Goal: Task Accomplishment & Management: Use online tool/utility

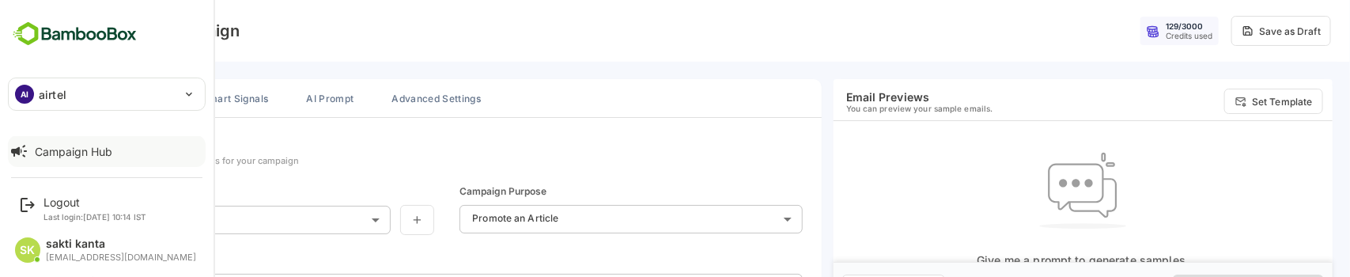
scroll to position [258, 0]
click at [56, 147] on div "Lumo" at bounding box center [55, 151] width 28 height 13
click at [59, 148] on div "Dashboard" at bounding box center [63, 152] width 57 height 13
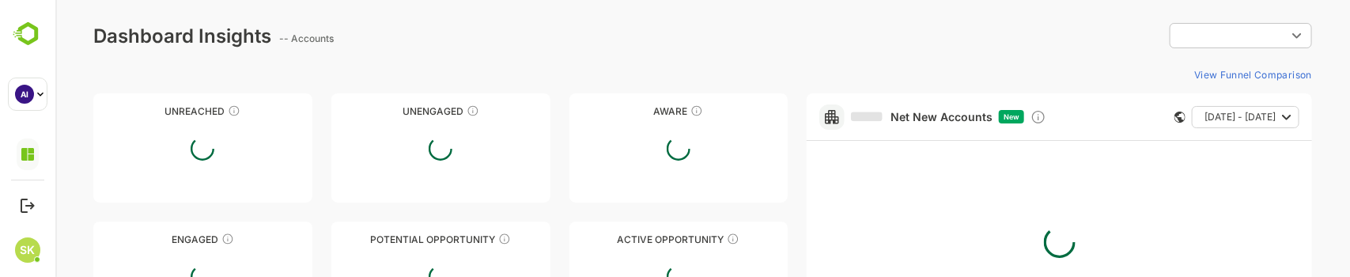
type input "**********"
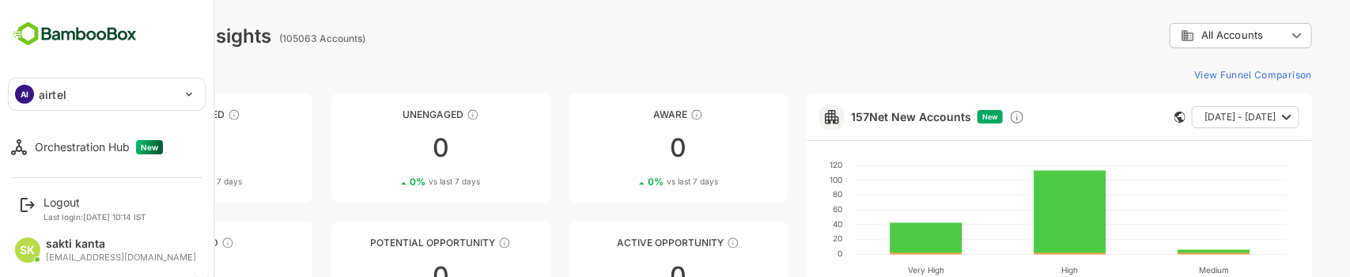
scroll to position [81, 0]
click at [75, 142] on div "Orchestration Hub New" at bounding box center [99, 146] width 128 height 14
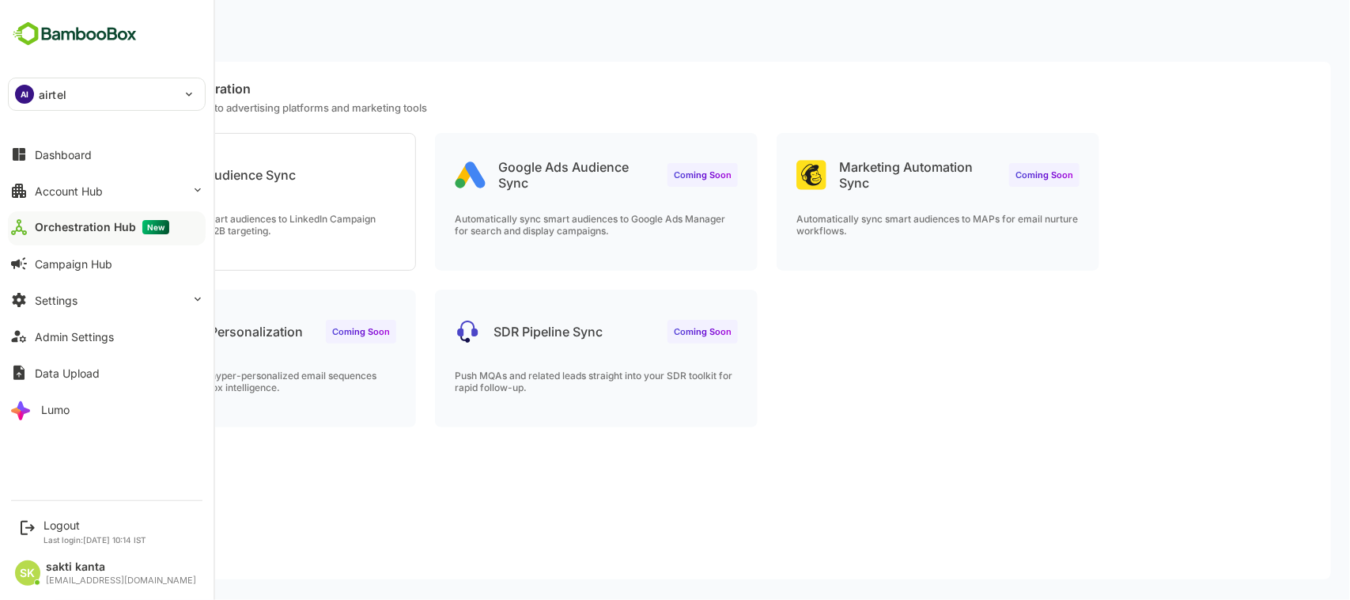
click at [20, 40] on img at bounding box center [75, 34] width 134 height 30
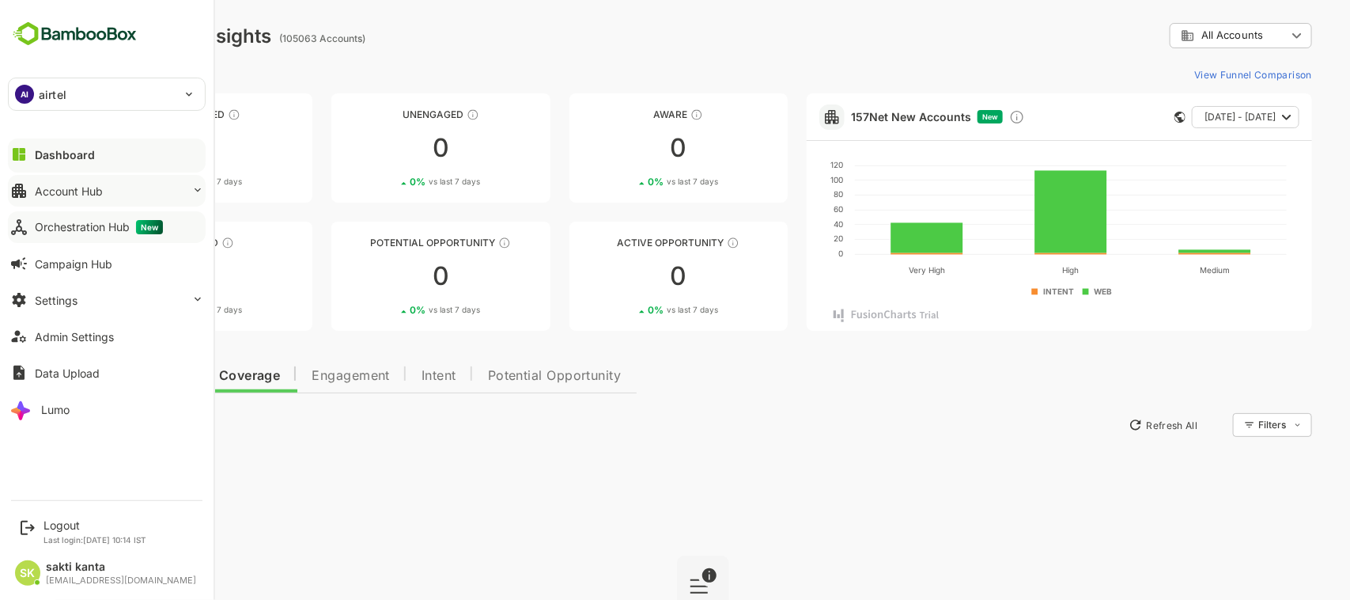
click at [64, 191] on div "Account Hub" at bounding box center [69, 190] width 68 height 13
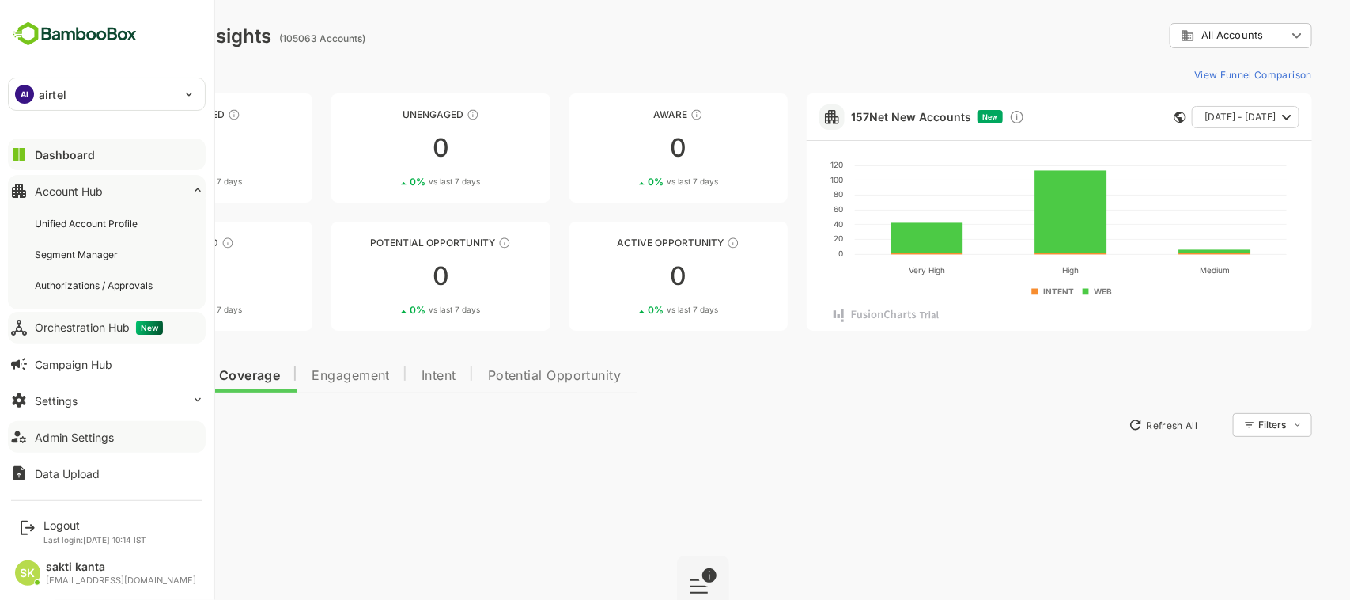
click at [103, 276] on button "Admin Settings" at bounding box center [107, 437] width 198 height 32
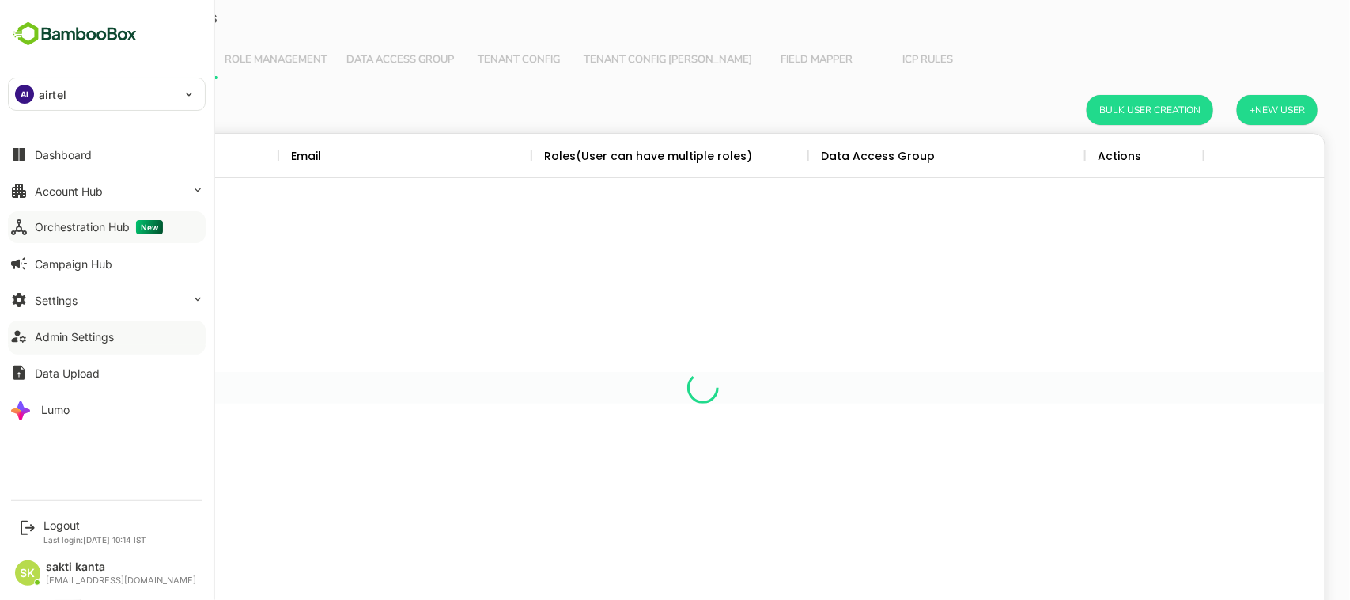
scroll to position [448, 1215]
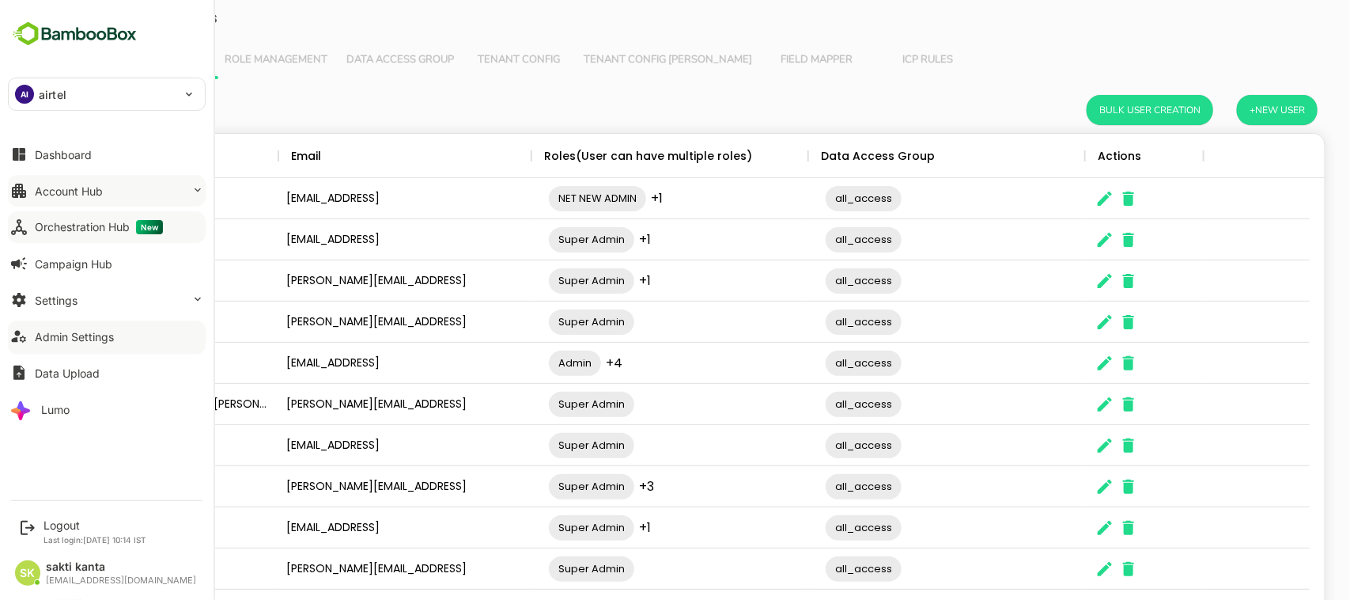
click at [67, 198] on div "Account Hub" at bounding box center [69, 190] width 68 height 13
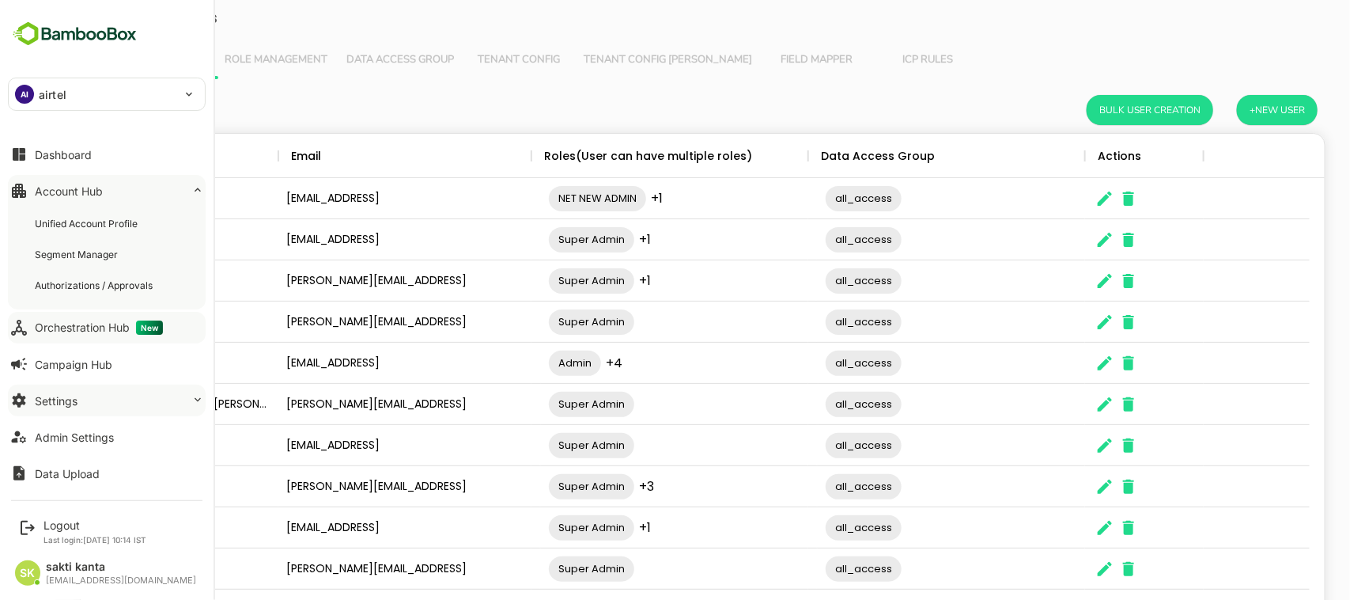
scroll to position [38, 0]
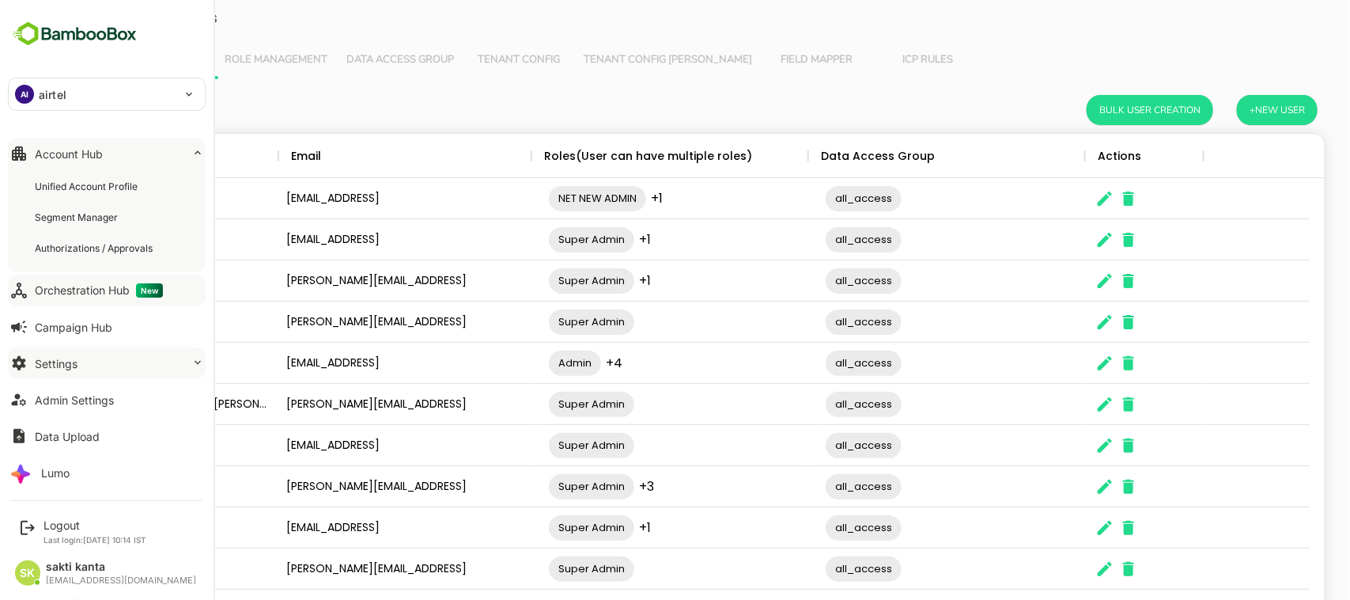
click at [100, 276] on button "Settings" at bounding box center [107, 363] width 198 height 32
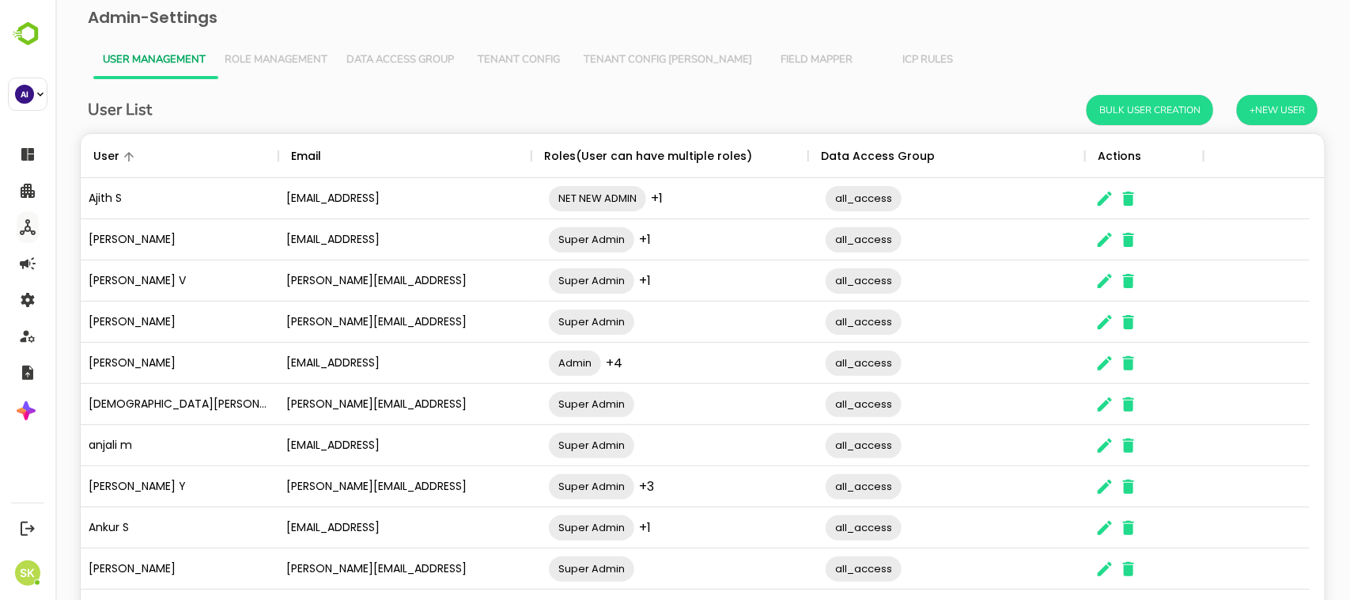
scroll to position [0, 0]
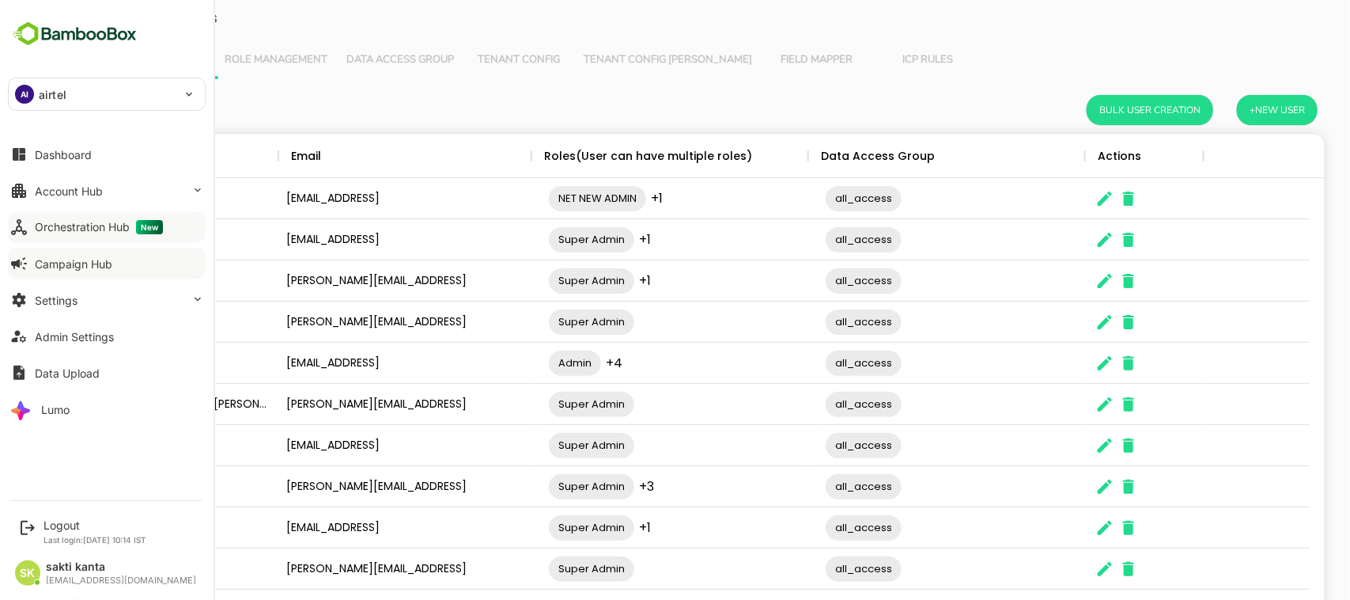
click at [71, 255] on button "Campaign Hub" at bounding box center [107, 264] width 198 height 32
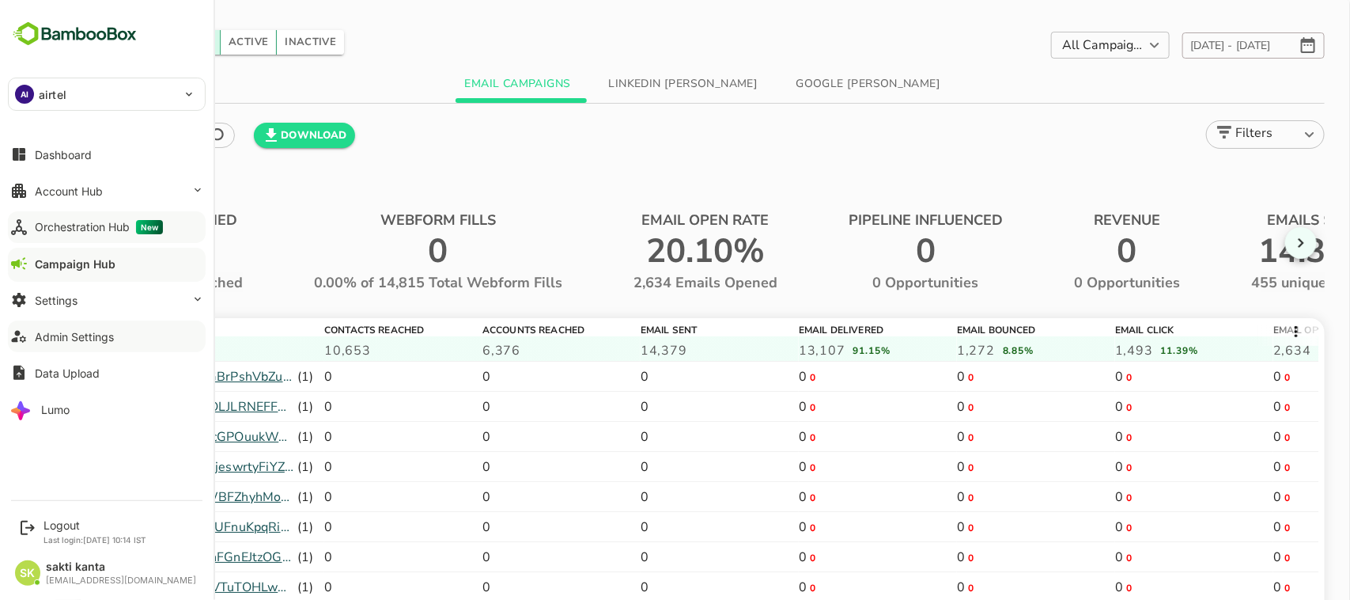
click at [59, 276] on button "Admin Settings" at bounding box center [107, 336] width 198 height 32
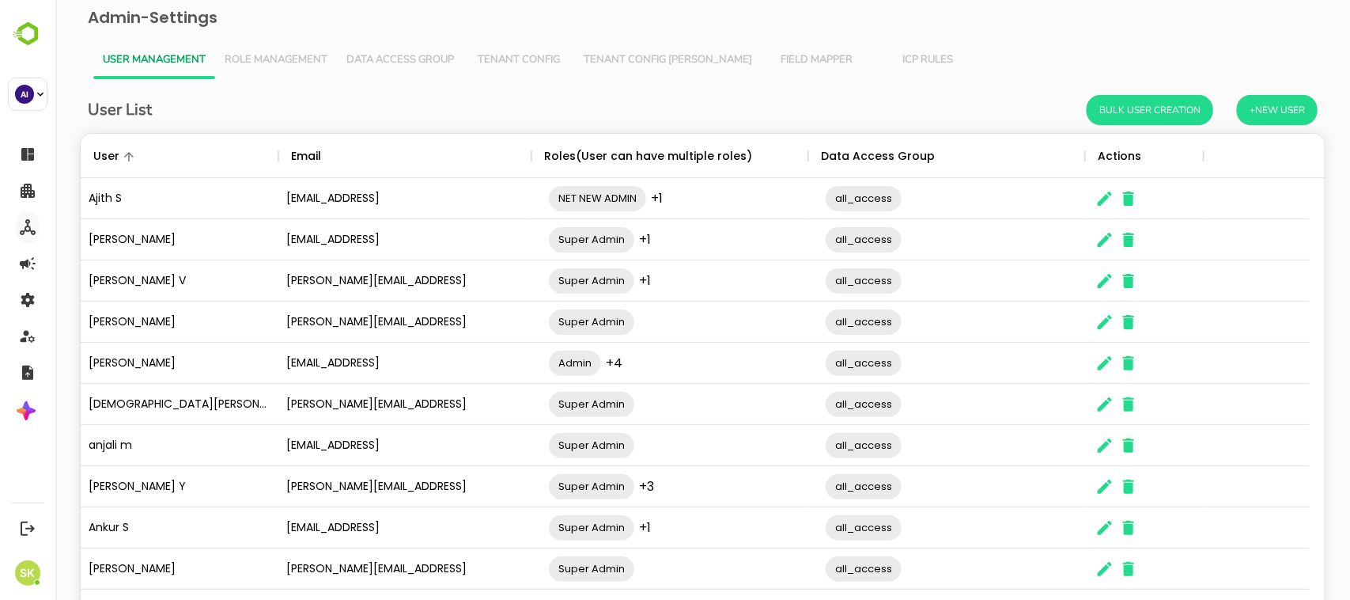
scroll to position [448, 1215]
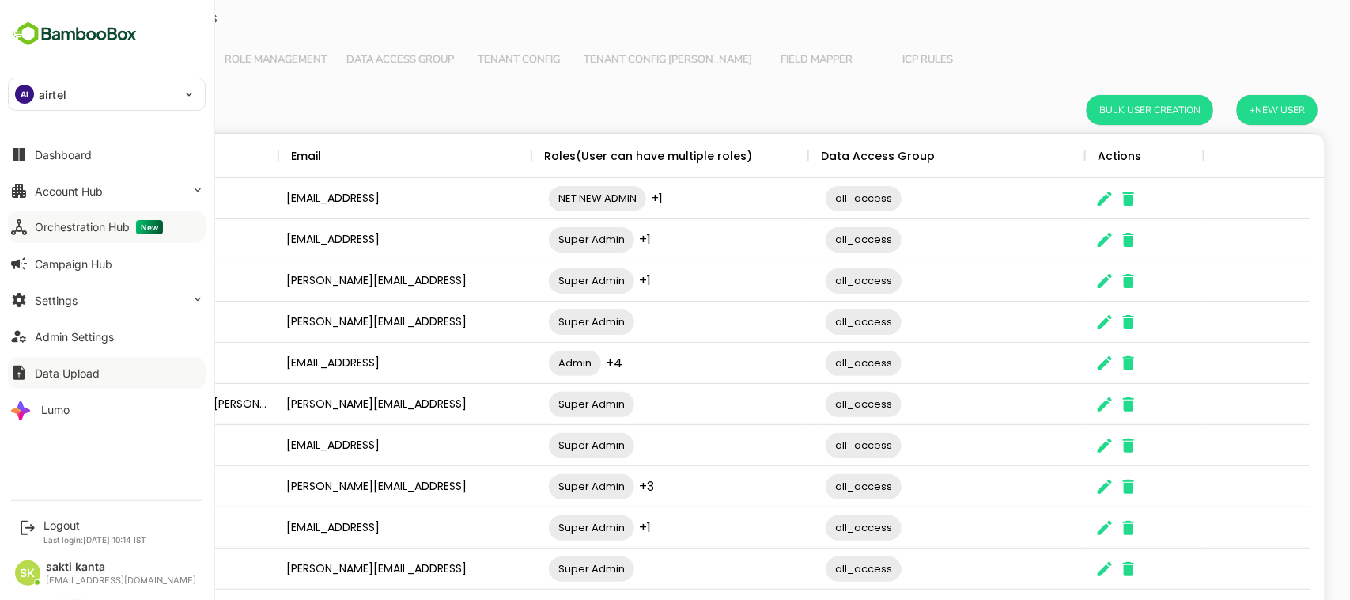
click at [58, 276] on button "Data Upload" at bounding box center [107, 373] width 198 height 32
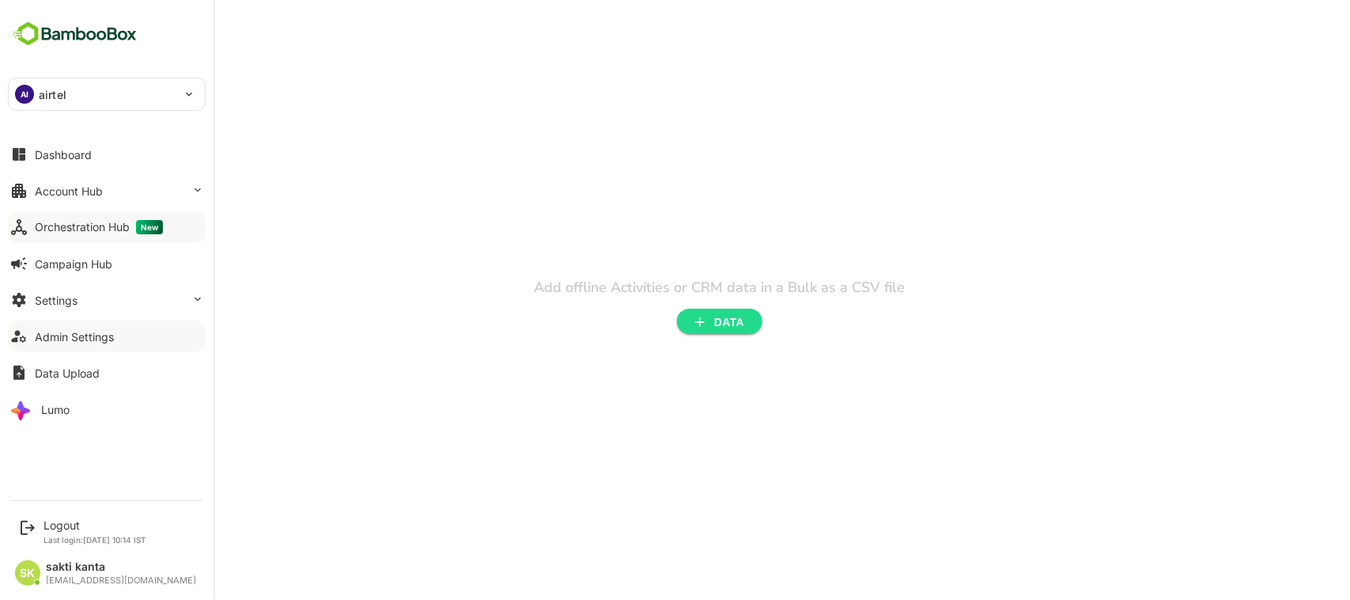
click at [65, 276] on div "Admin Settings" at bounding box center [74, 336] width 79 height 13
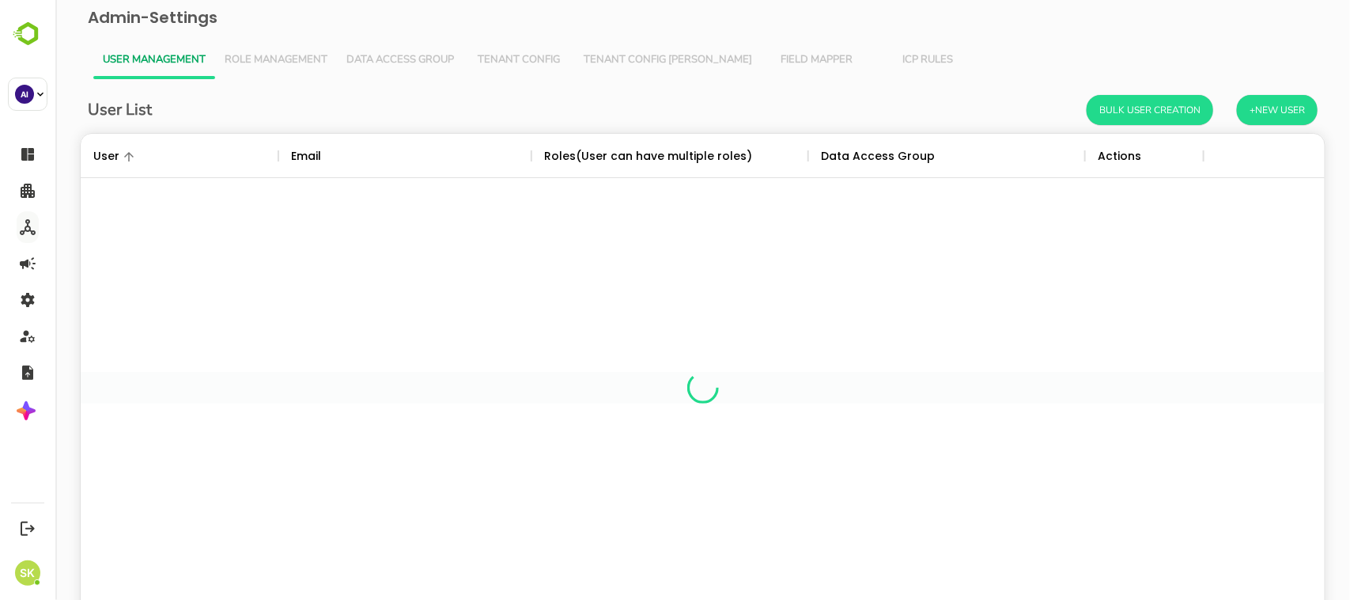
scroll to position [448, 1215]
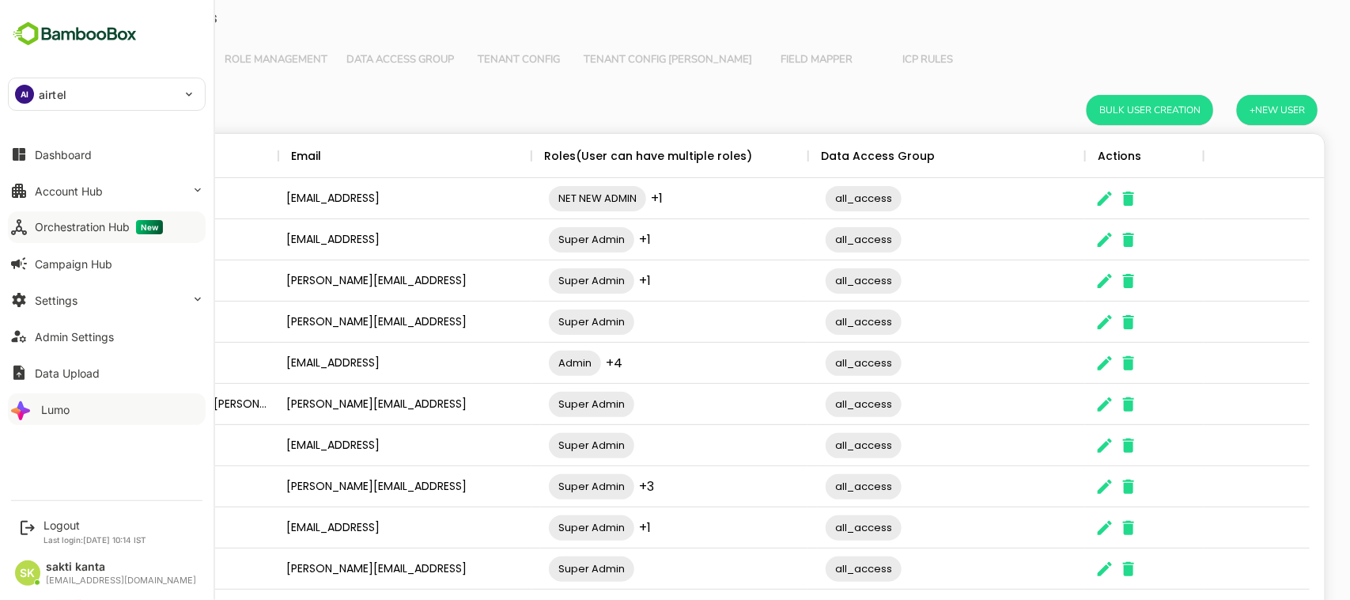
click at [47, 276] on div "Lumo" at bounding box center [55, 409] width 28 height 13
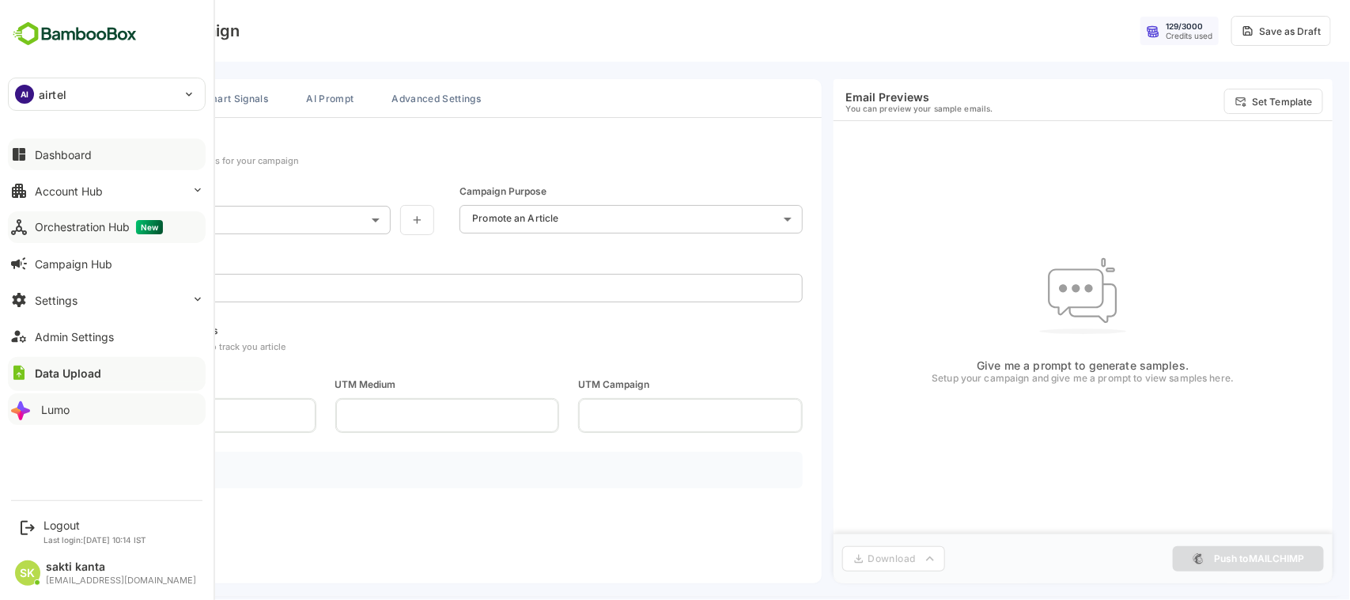
click at [51, 146] on button "Dashboard" at bounding box center [107, 154] width 198 height 32
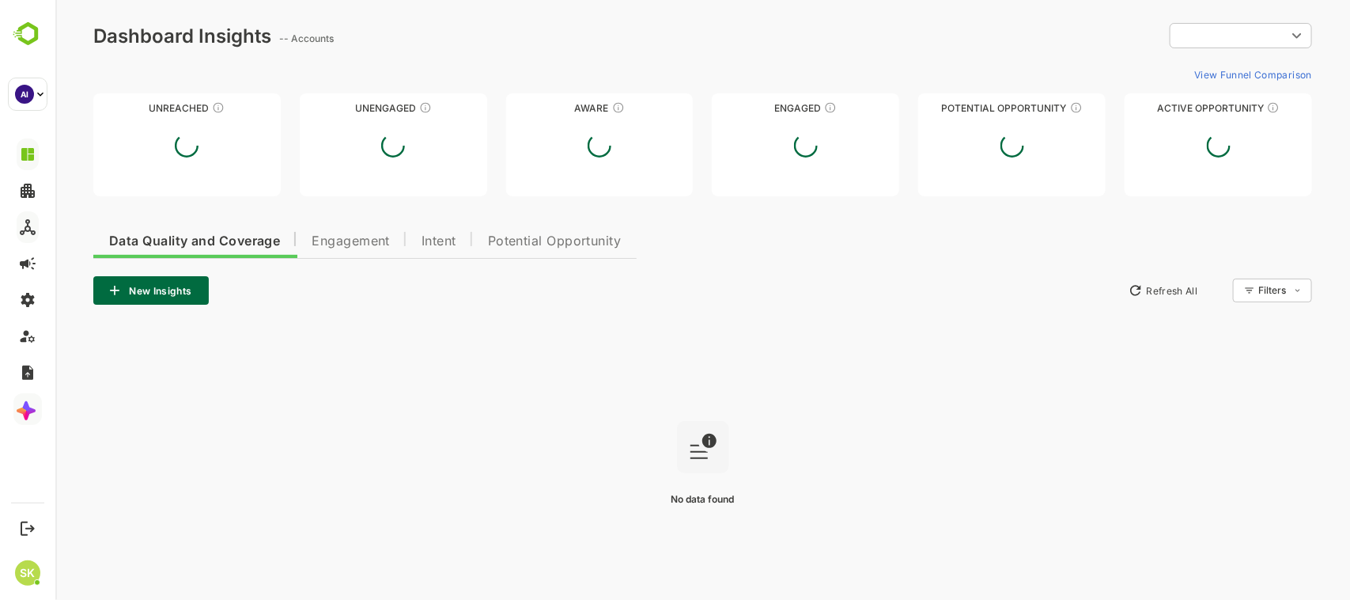
type input "**********"
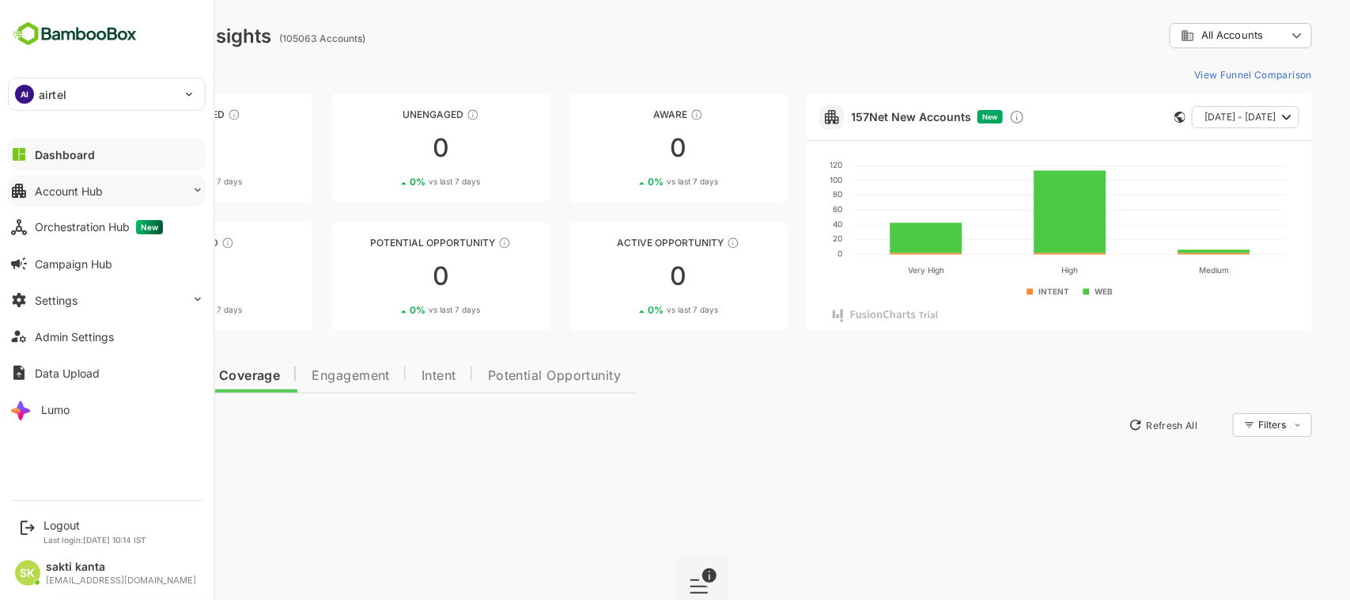
click at [59, 182] on button "Account Hub" at bounding box center [107, 191] width 198 height 32
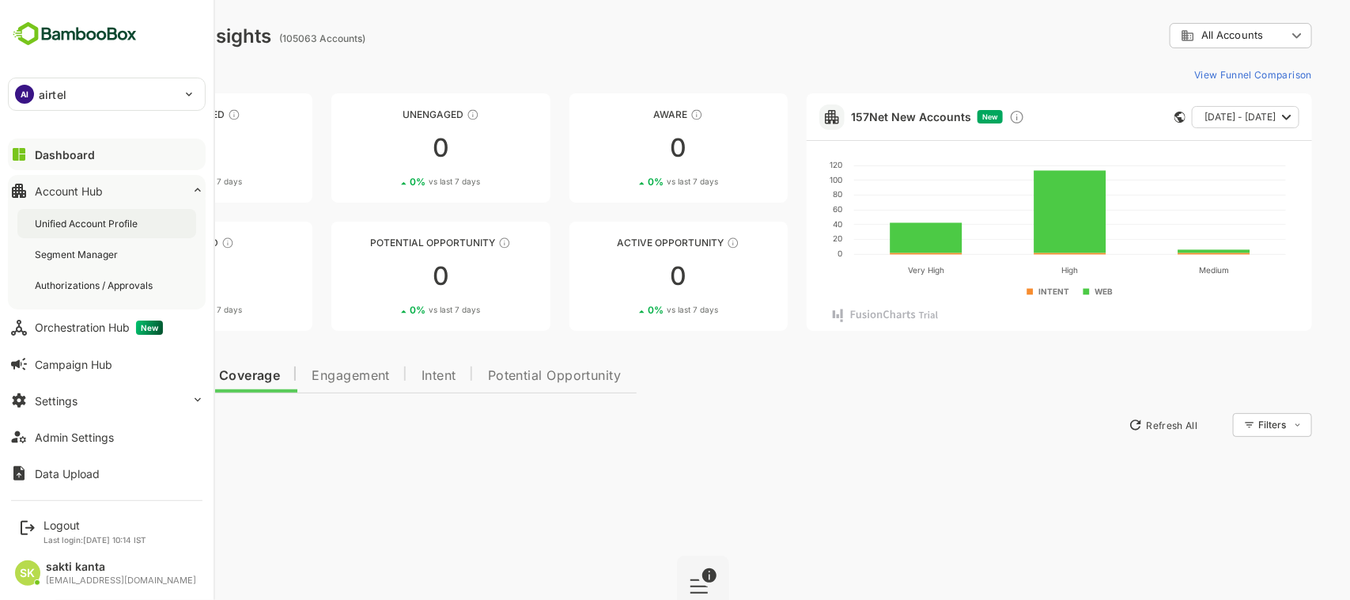
click at [70, 214] on div "Unified Account Profile" at bounding box center [106, 223] width 179 height 29
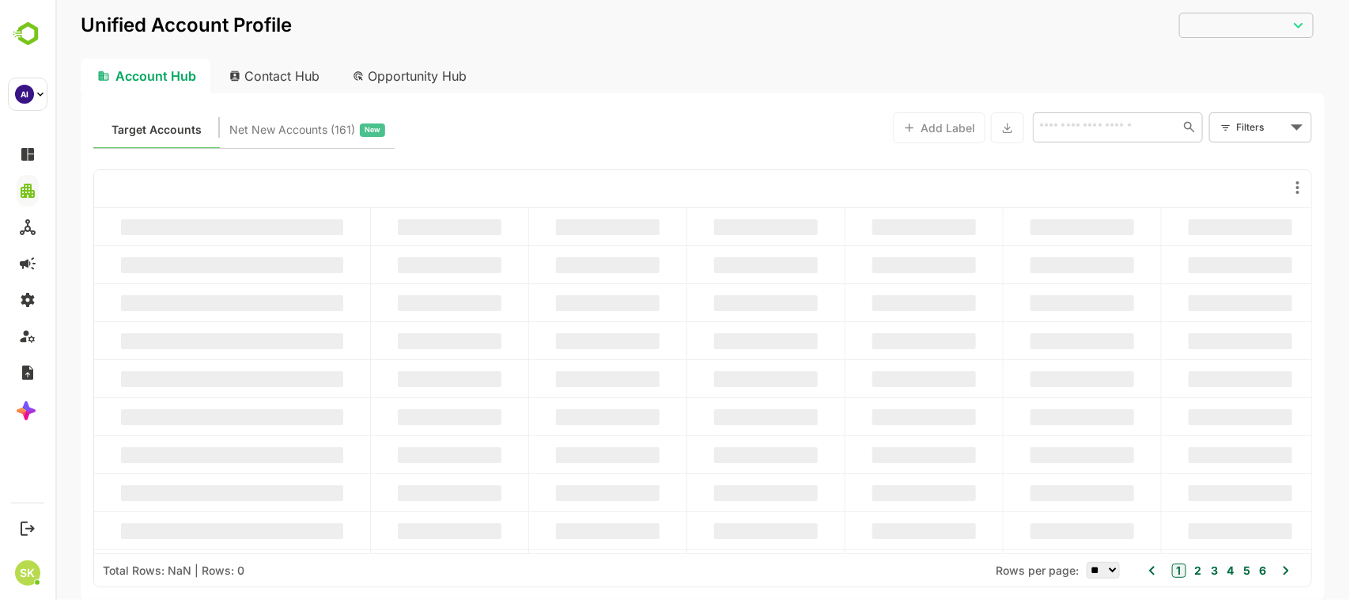
type input "**********"
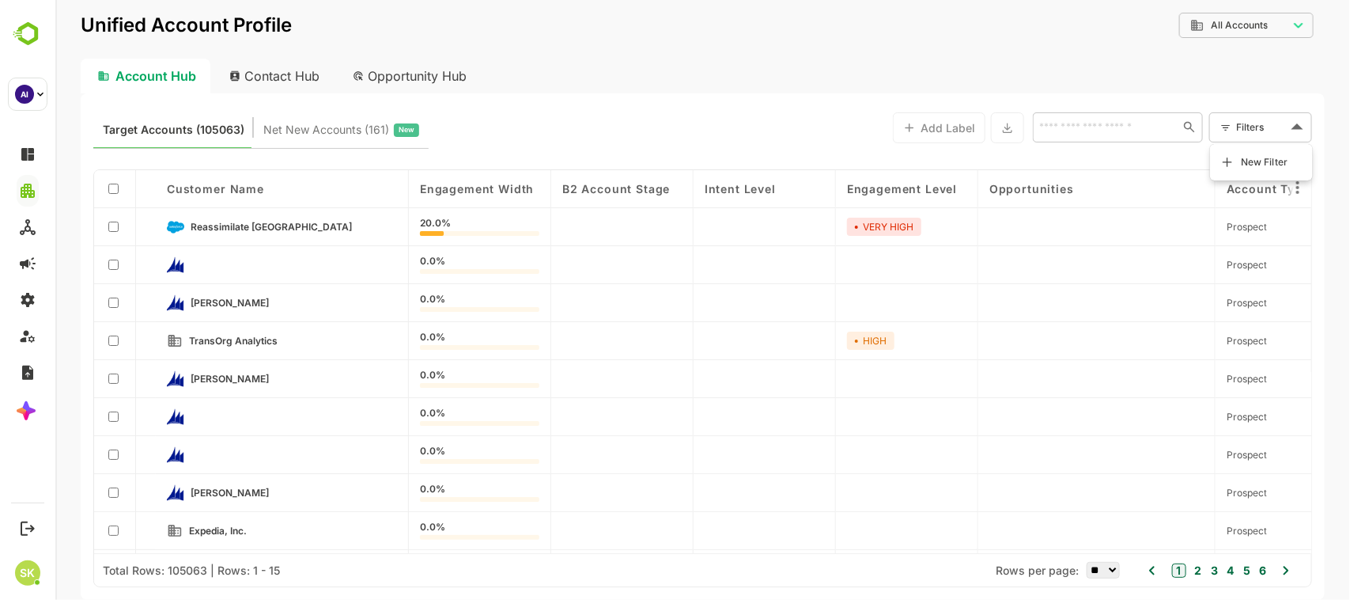
click at [1235, 123] on body "**********" at bounding box center [702, 300] width 1295 height 600
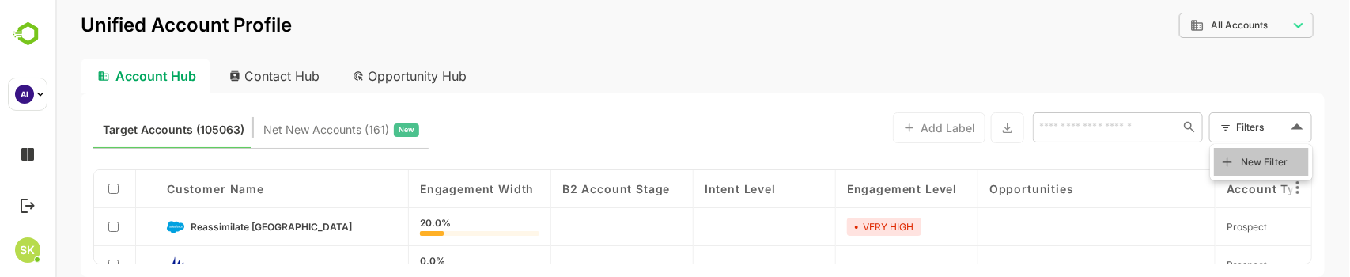
click at [1250, 154] on span "New Filter" at bounding box center [1263, 162] width 47 height 19
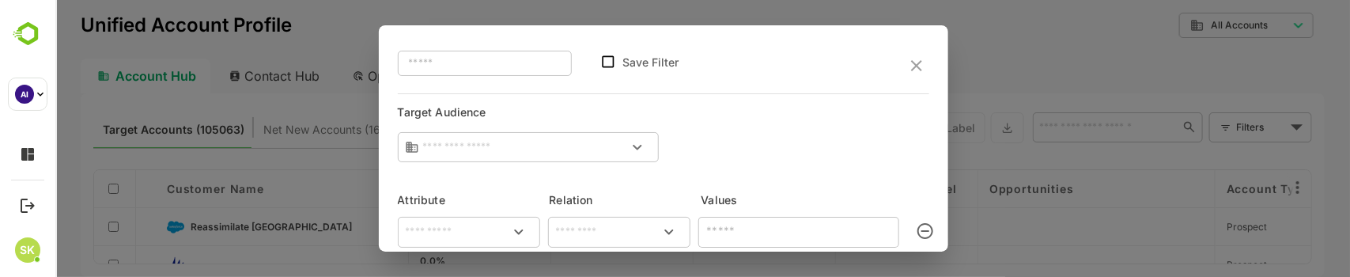
type input "**********"
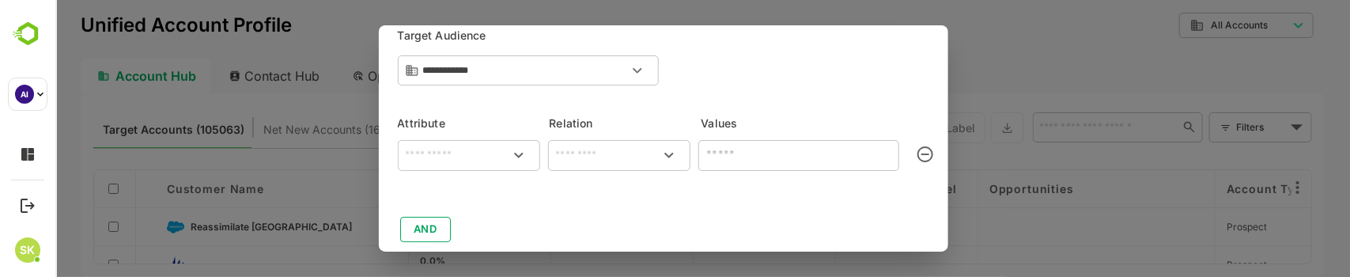
scroll to position [78, 0]
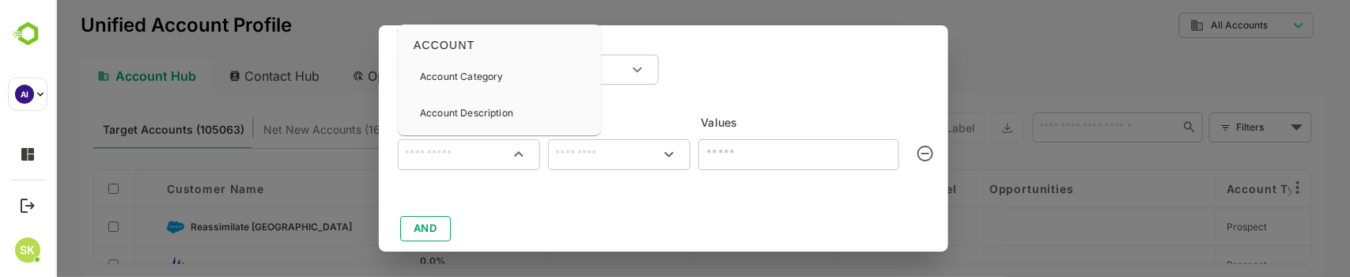
click at [498, 159] on input "text" at bounding box center [468, 154] width 136 height 19
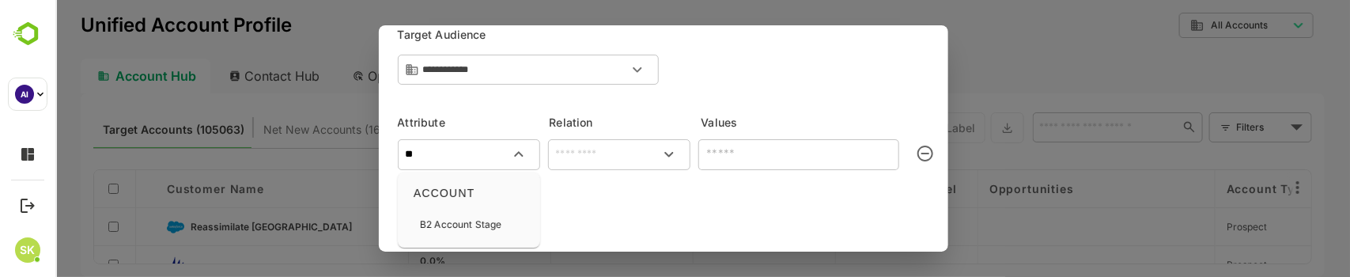
type input "*"
type input "**********"
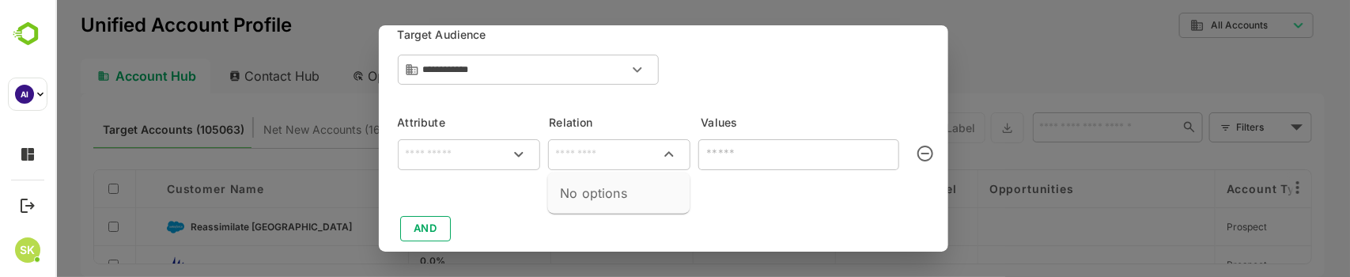
click at [574, 146] on input "text" at bounding box center [618, 154] width 136 height 19
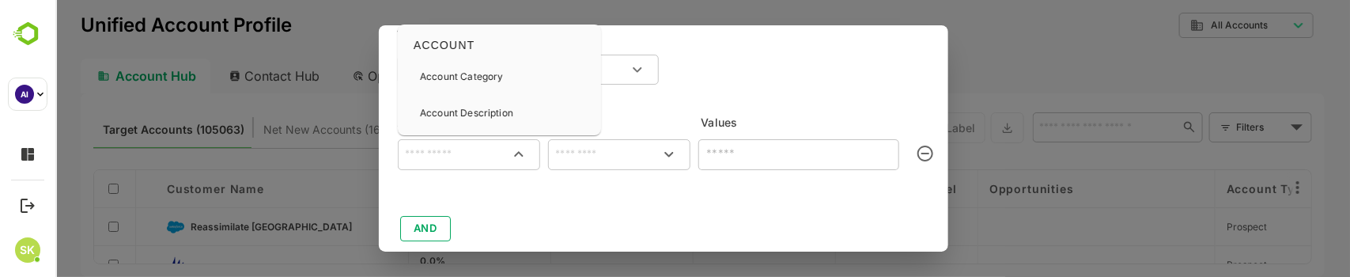
click at [486, 153] on input "text" at bounding box center [468, 154] width 136 height 19
type input "**"
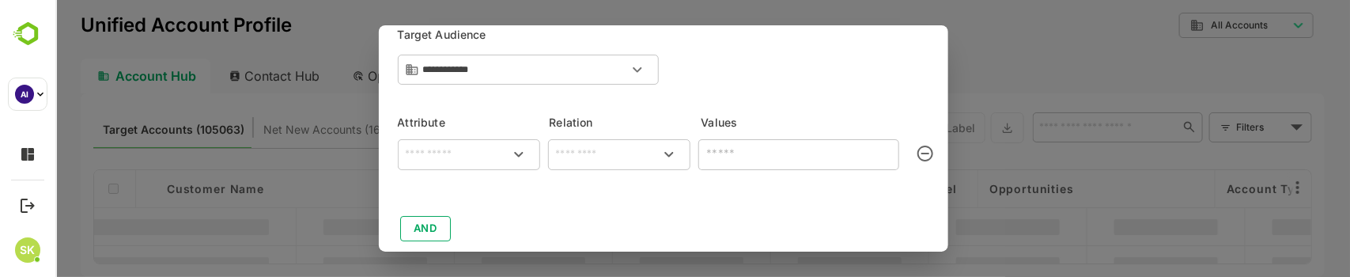
click at [475, 147] on input "text" at bounding box center [468, 154] width 136 height 19
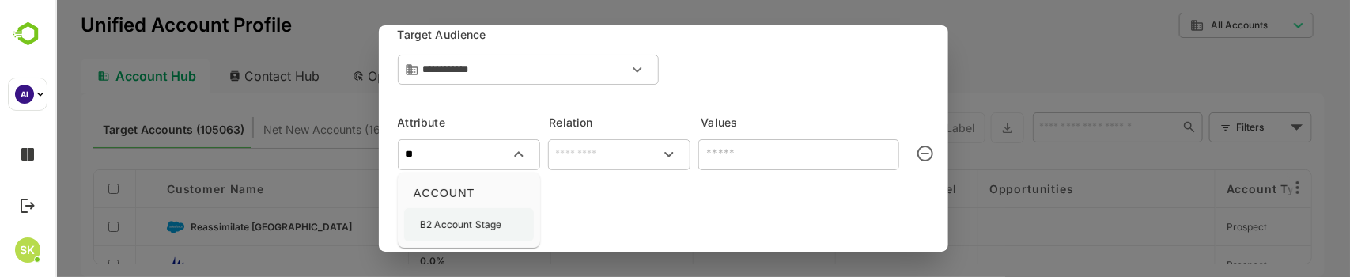
type input "**"
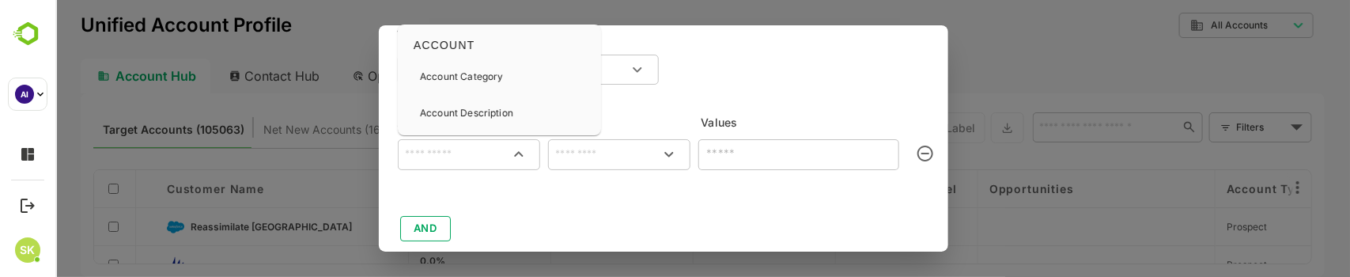
click at [446, 156] on input "text" at bounding box center [468, 154] width 136 height 19
click at [498, 163] on input "text" at bounding box center [468, 154] width 136 height 19
click at [467, 152] on input "text" at bounding box center [468, 154] width 136 height 19
click at [468, 73] on p "Account Category" at bounding box center [460, 77] width 83 height 14
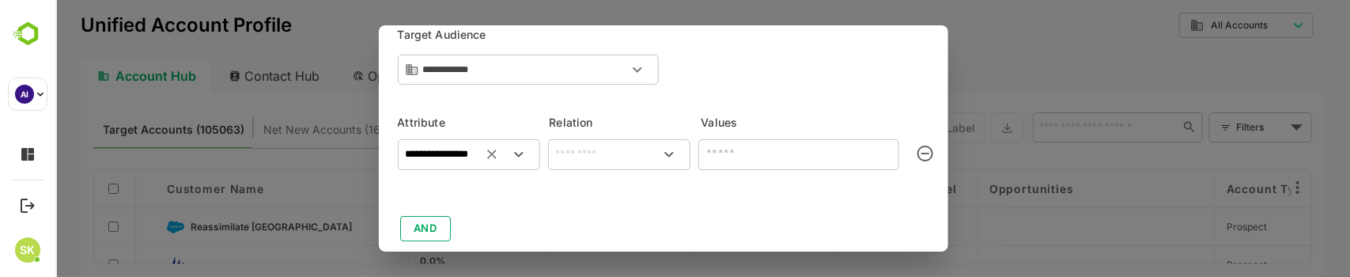
click at [516, 161] on icon "Open" at bounding box center [518, 154] width 19 height 19
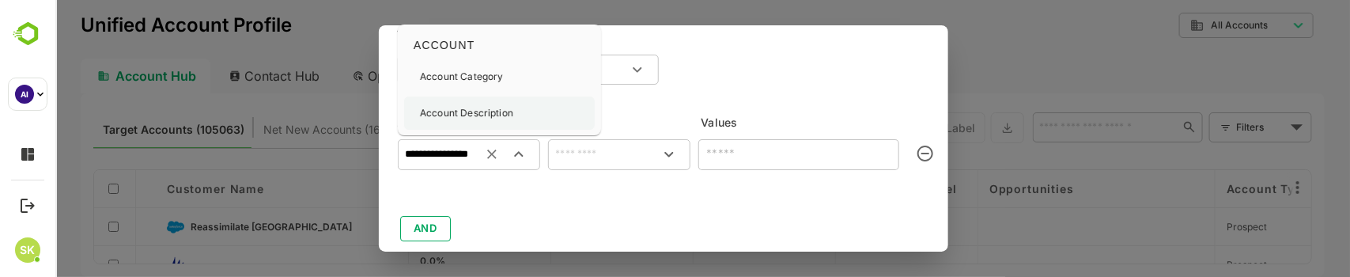
click at [504, 115] on p "Account Description" at bounding box center [465, 113] width 93 height 14
type input "**********"
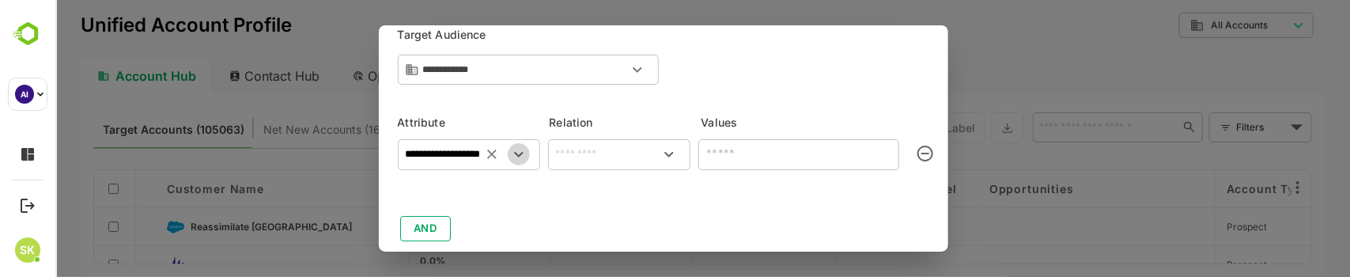
click at [511, 150] on icon "Open" at bounding box center [518, 154] width 19 height 19
click at [514, 147] on icon "Open" at bounding box center [518, 154] width 19 height 19
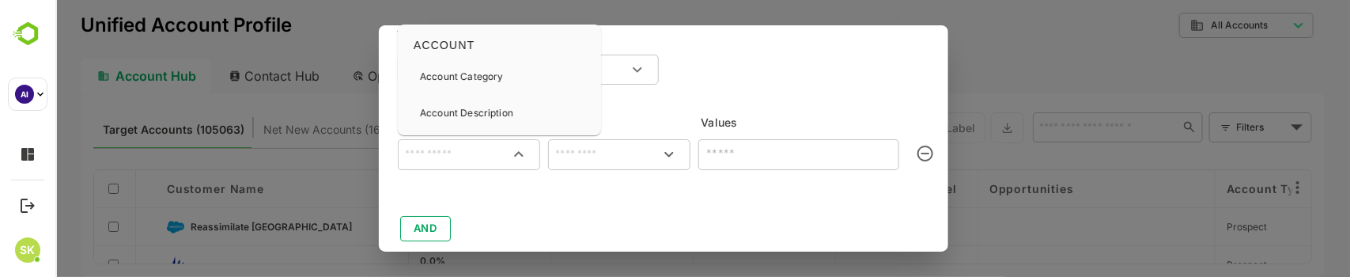
click at [472, 150] on input "text" at bounding box center [468, 154] width 136 height 19
click at [492, 149] on input "text" at bounding box center [468, 154] width 136 height 19
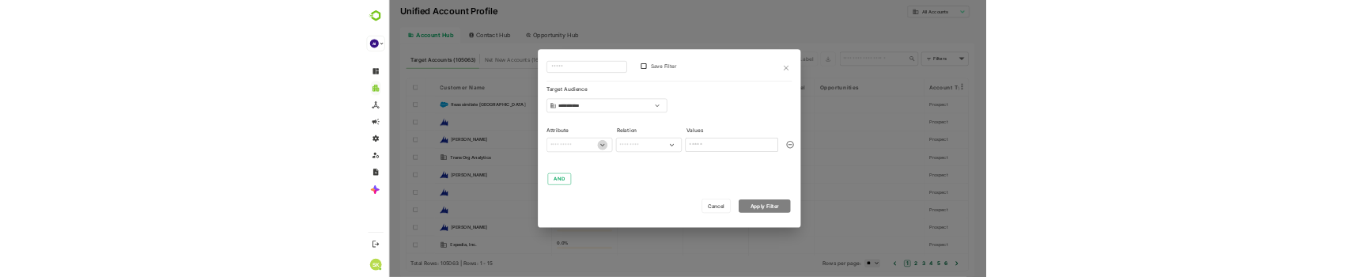
scroll to position [0, 0]
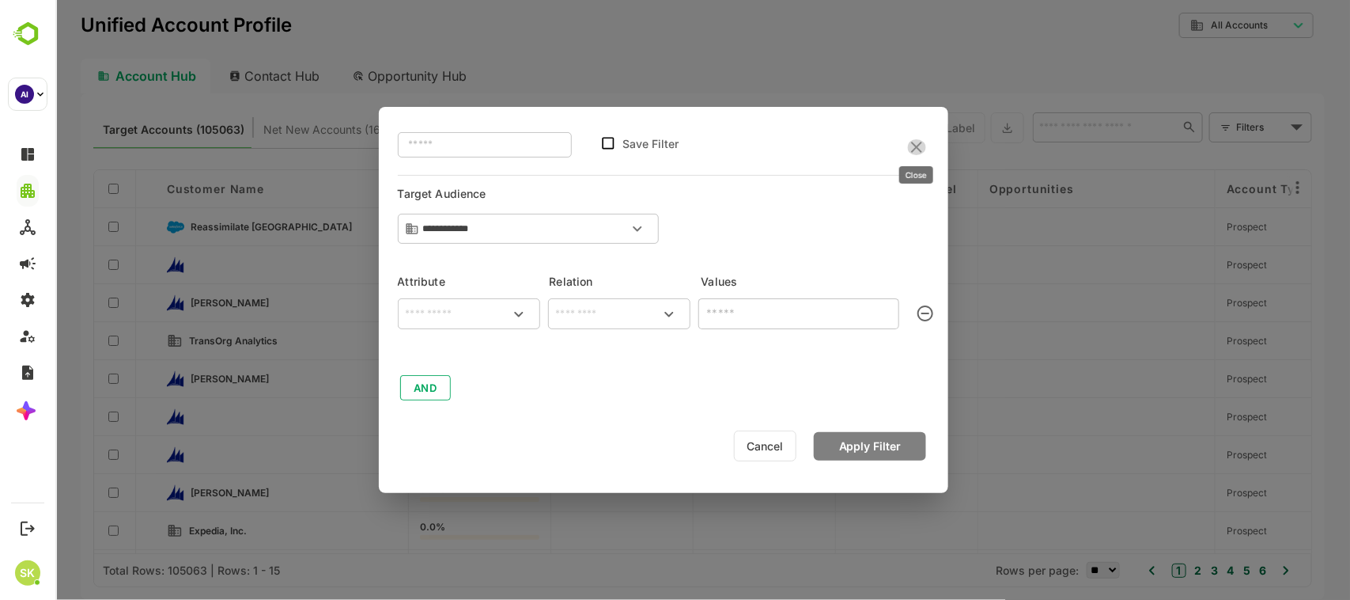
click at [915, 146] on icon "close" at bounding box center [915, 147] width 11 height 11
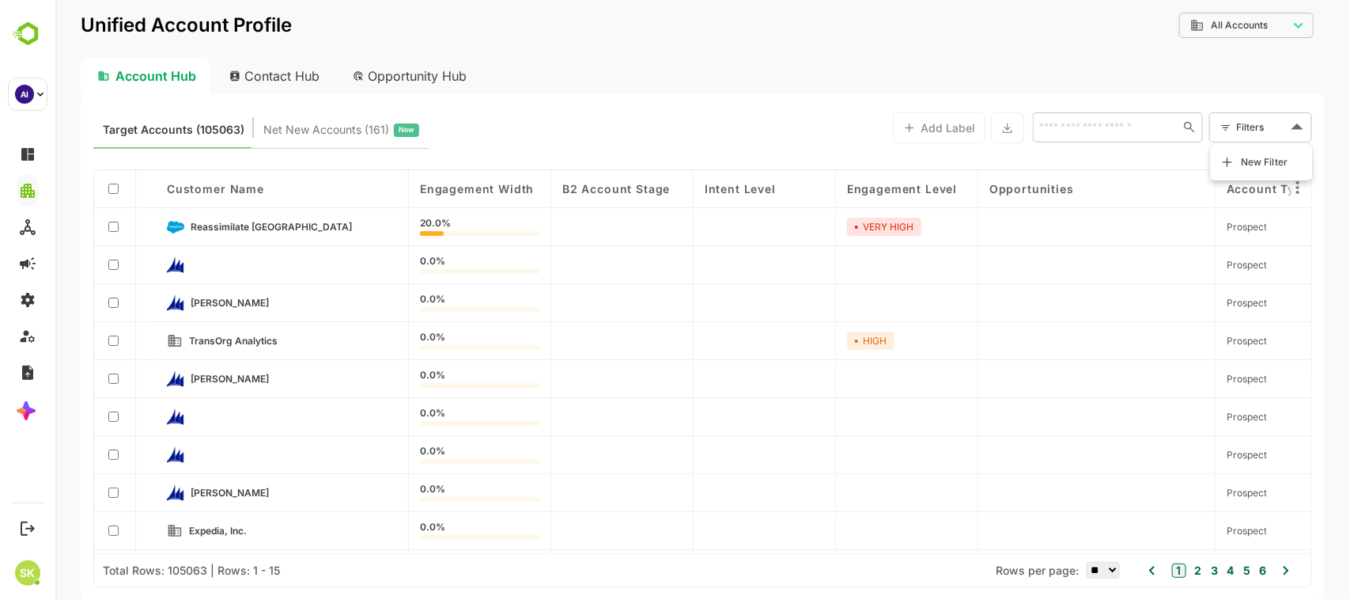
click at [1243, 129] on body "**********" at bounding box center [702, 300] width 1295 height 600
click at [1258, 162] on span "New Filter" at bounding box center [1263, 162] width 47 height 19
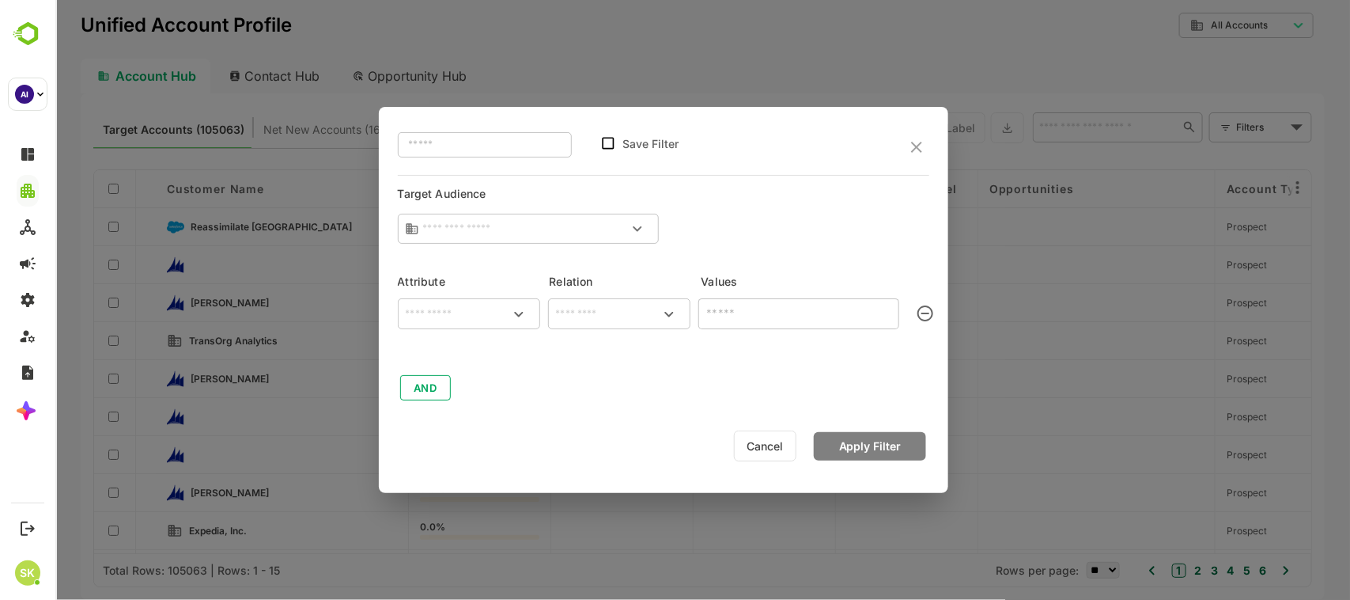
type input "**********"
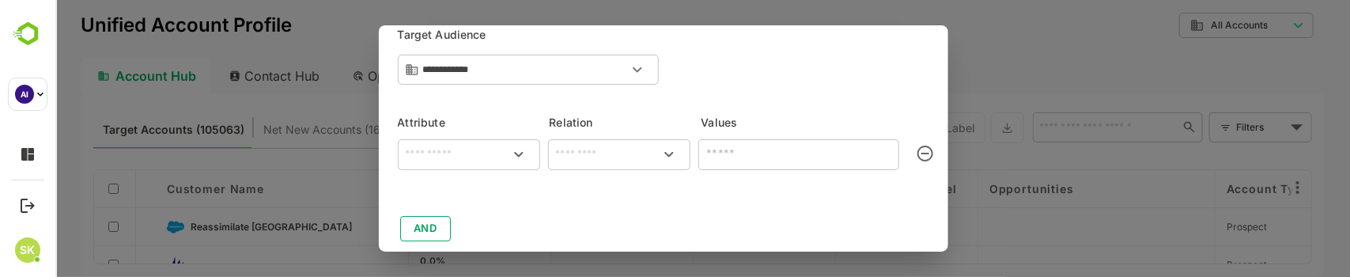
scroll to position [80, 0]
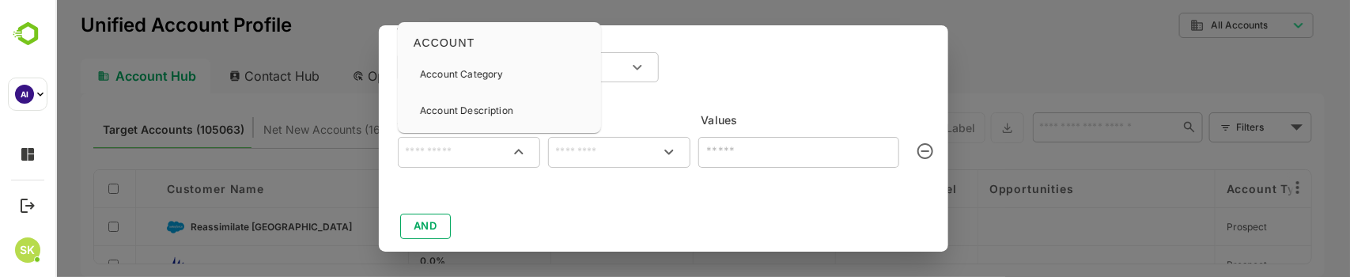
click at [428, 152] on input "text" at bounding box center [468, 151] width 136 height 19
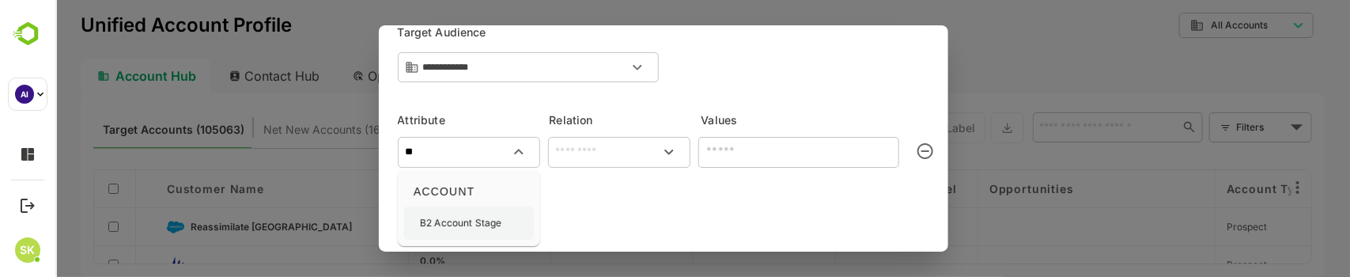
click at [443, 216] on p "B2 Account Stage" at bounding box center [459, 223] width 81 height 14
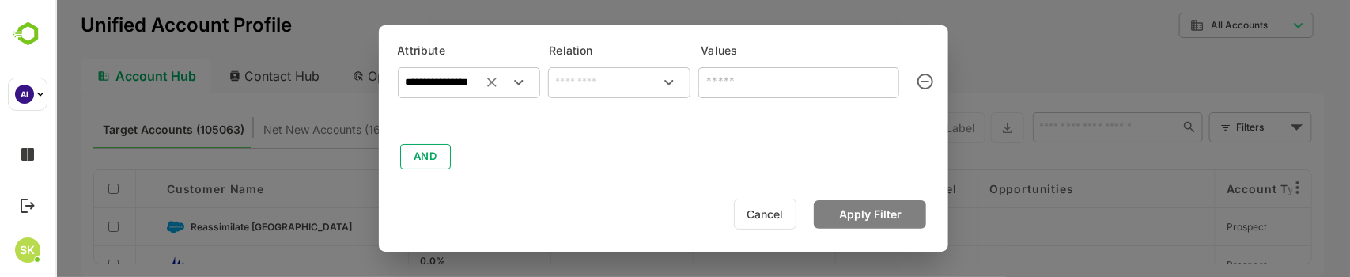
scroll to position [0, 0]
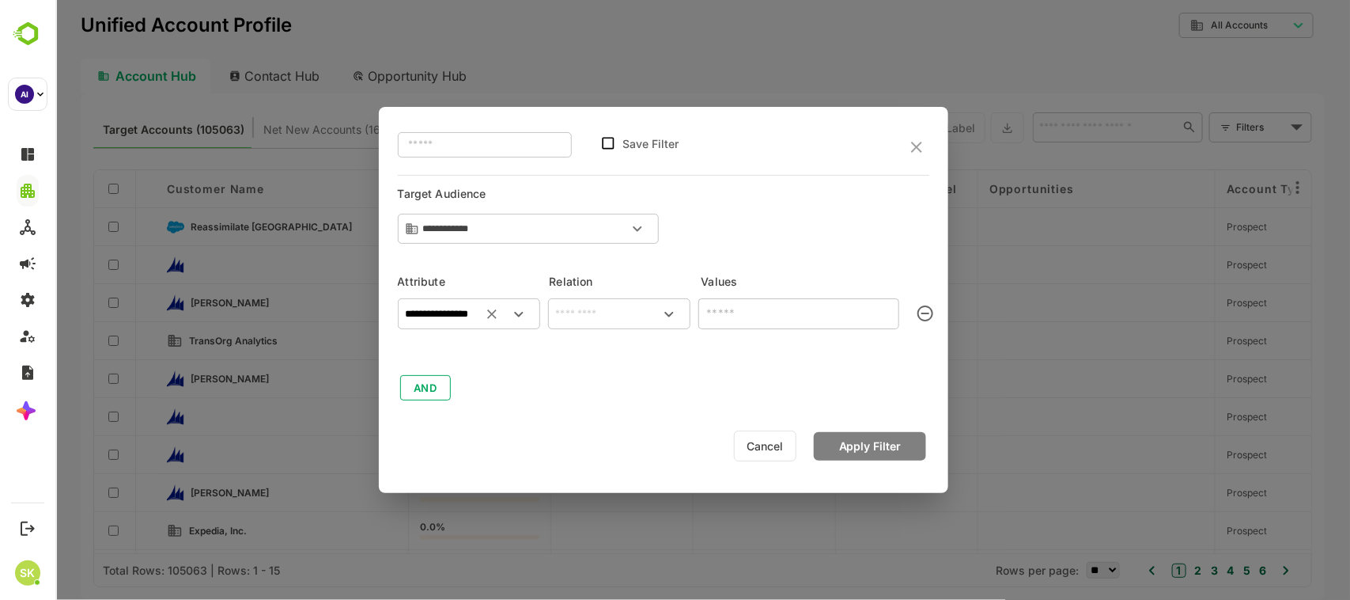
click at [502, 302] on div at bounding box center [505, 314] width 55 height 27
type input "**********"
click at [504, 311] on div at bounding box center [505, 314] width 55 height 27
click at [494, 311] on icon "Clear" at bounding box center [491, 314] width 16 height 16
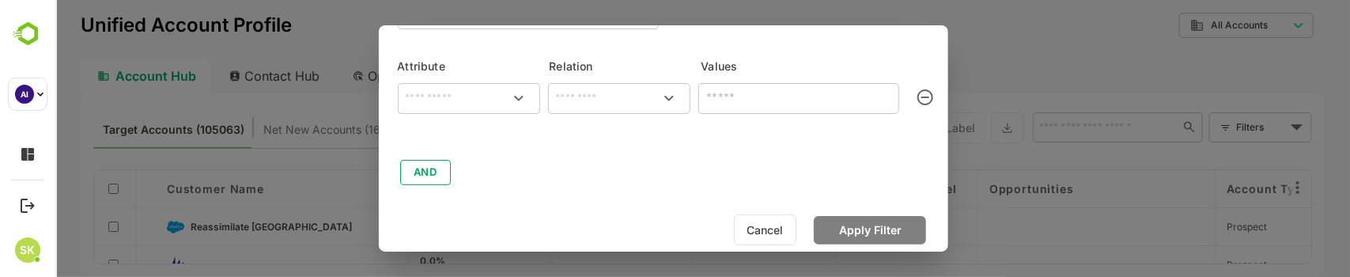
scroll to position [134, 0]
